Goal: Task Accomplishment & Management: Use online tool/utility

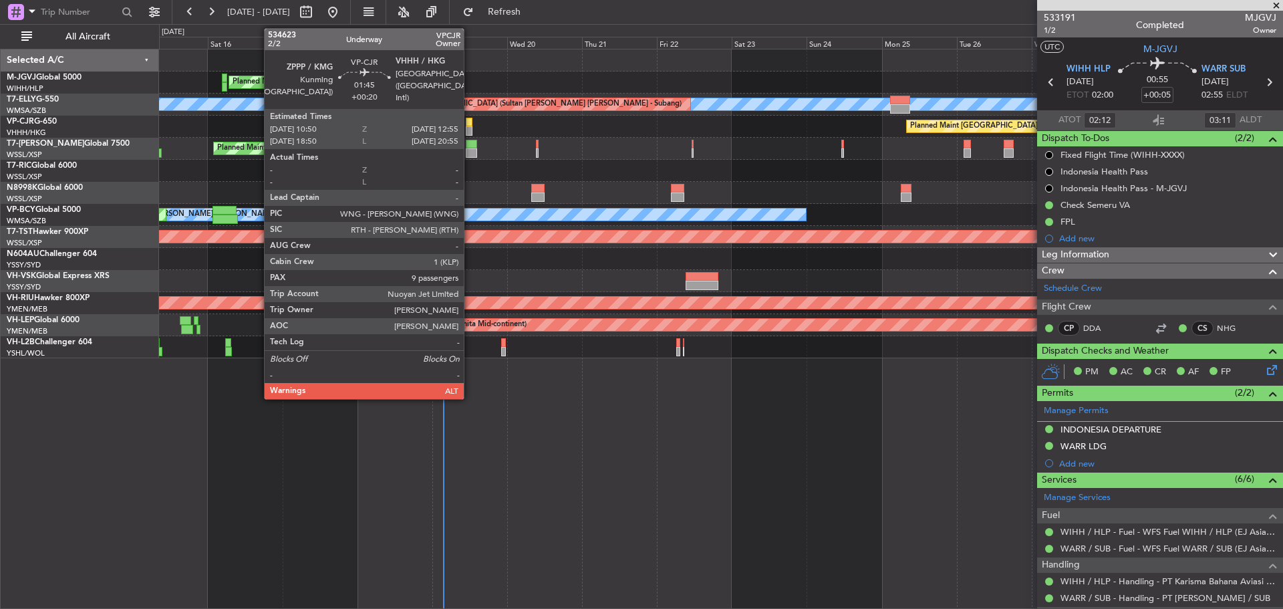
click at [470, 125] on div at bounding box center [469, 122] width 7 height 9
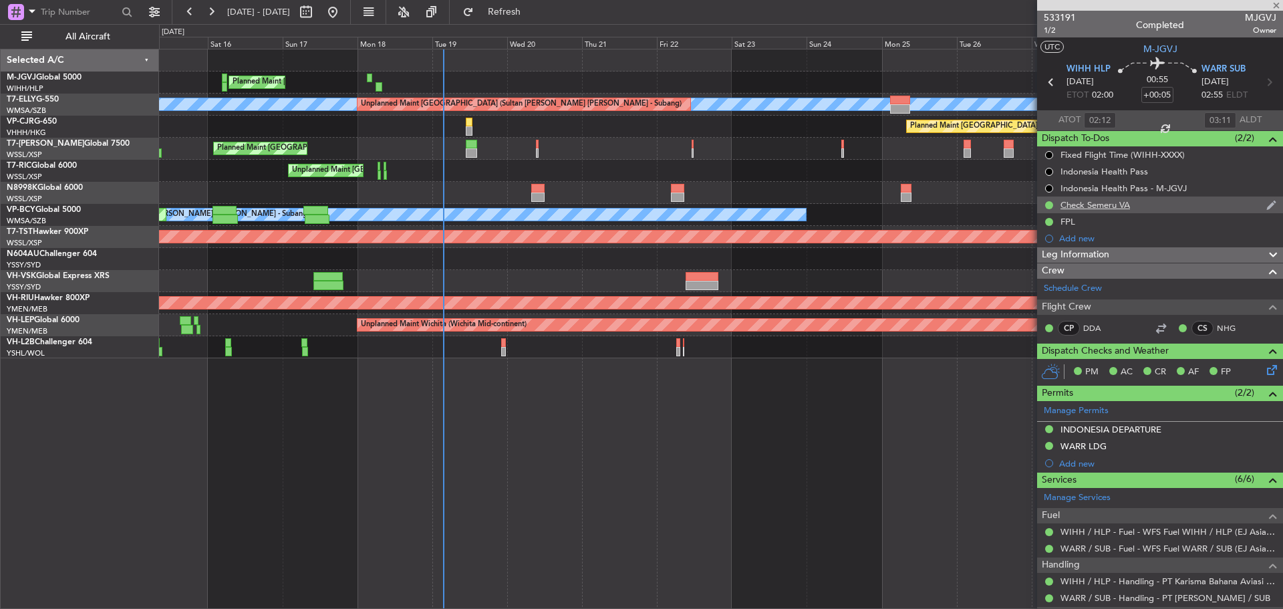
type input "+00:20"
type input "9"
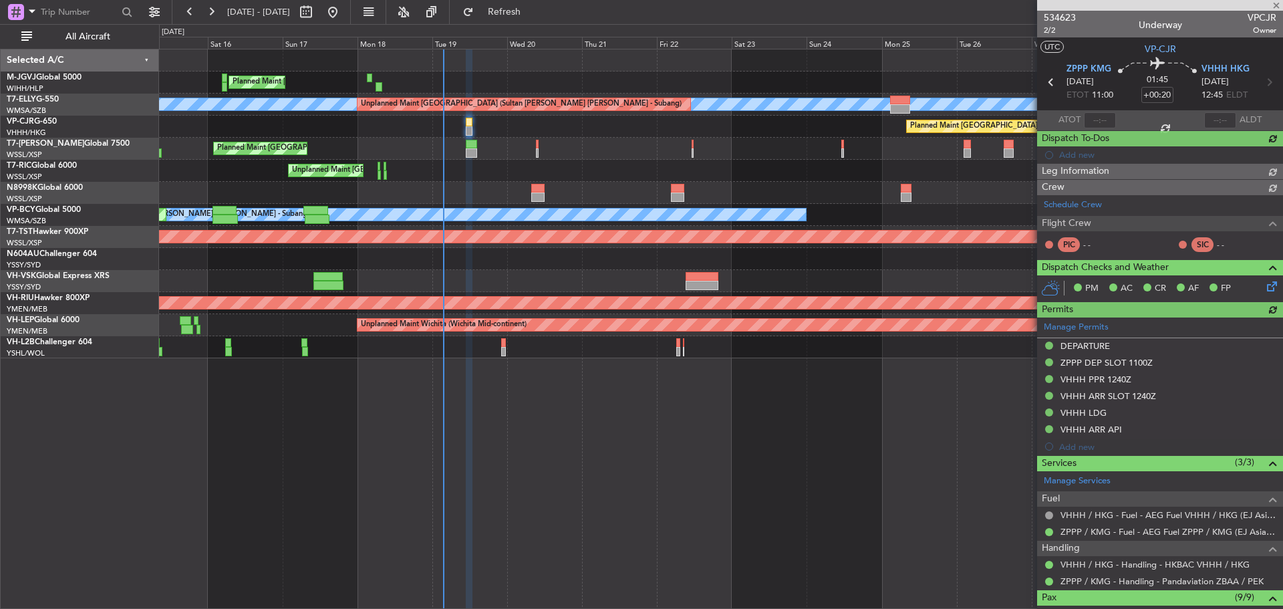
type input "[PERSON_NAME] (EYU)"
type input "F0181"
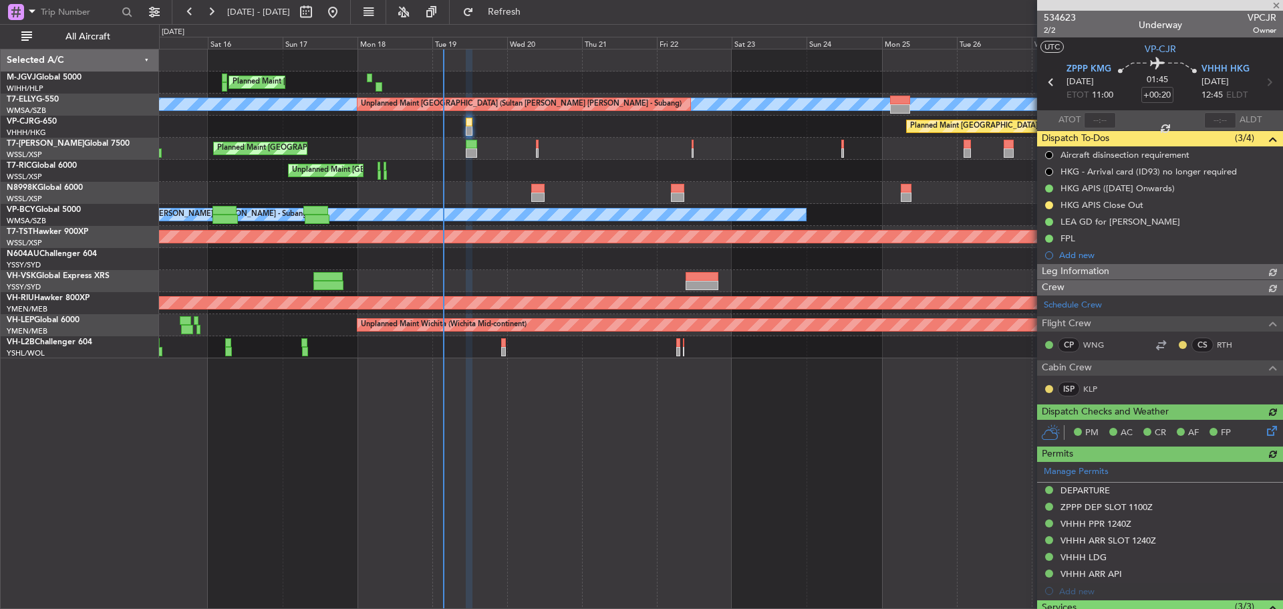
type input "[PERSON_NAME] (EYU)"
type input "F0181"
type input "[PERSON_NAME] (EYU)"
type input "F0181"
type input "[PERSON_NAME] (EYU)"
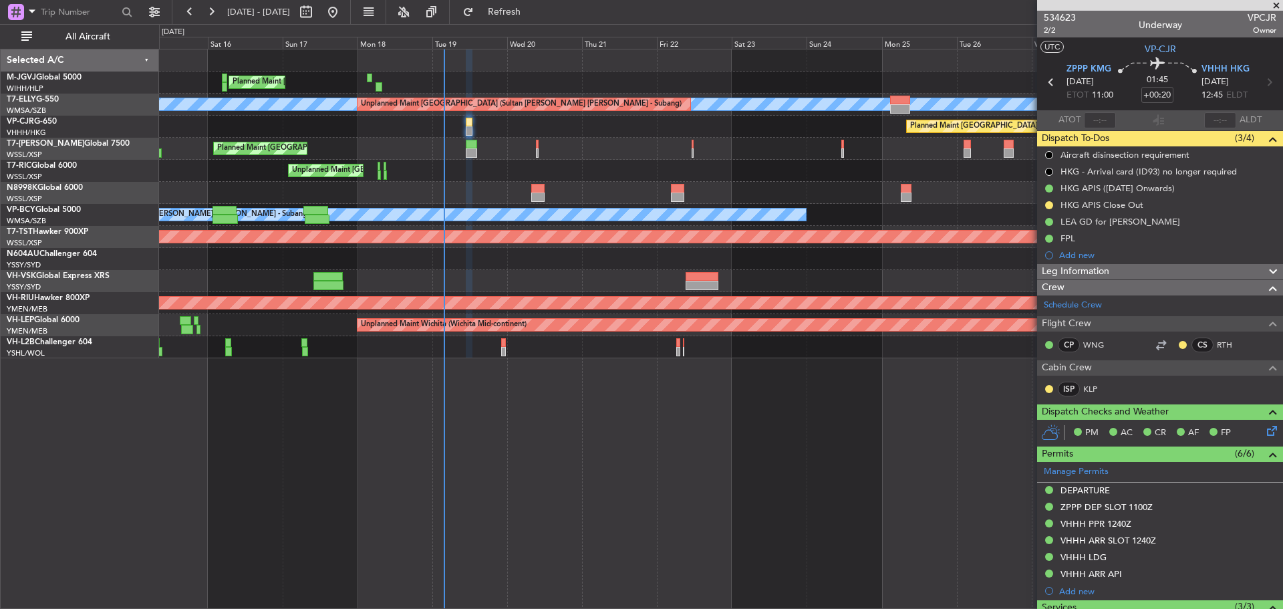
type input "F0181"
type input "[PERSON_NAME] (EYU)"
type input "F0181"
type input "[PERSON_NAME] (EYU)"
type input "F0181"
